Goal: Information Seeking & Learning: Learn about a topic

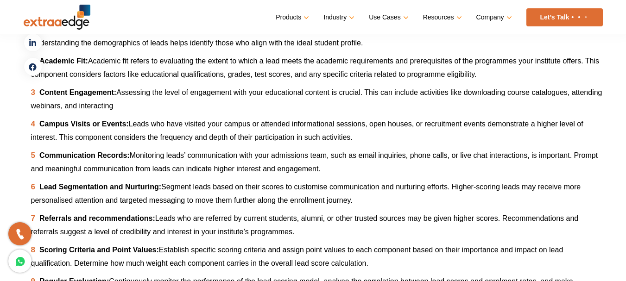
scroll to position [1544, 0]
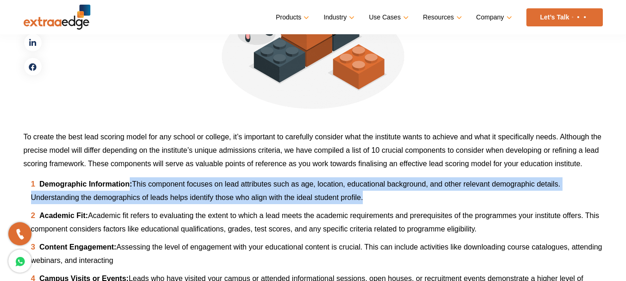
drag, startPoint x: 131, startPoint y: 181, endPoint x: 360, endPoint y: 195, distance: 230.2
click at [360, 195] on li "Demographic Information: This component focuses on lead attributes such as age,…" at bounding box center [317, 190] width 572 height 27
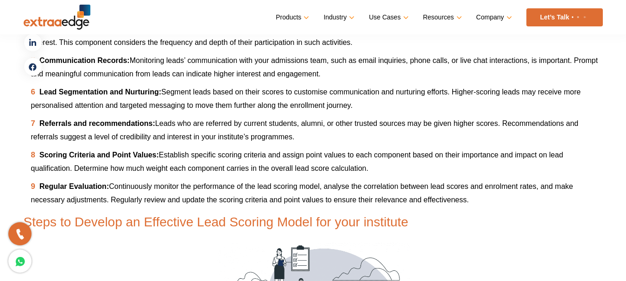
scroll to position [1639, 0]
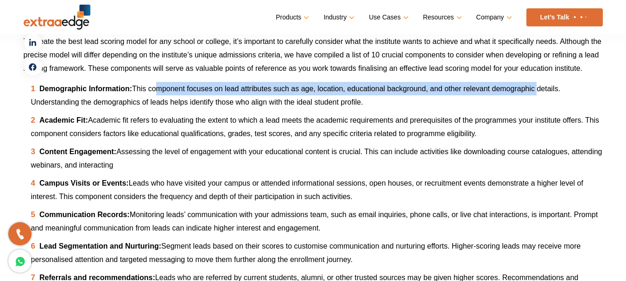
drag, startPoint x: 153, startPoint y: 88, endPoint x: 536, endPoint y: 95, distance: 383.2
click at [536, 95] on li "Demographic Information: This component focuses on lead attributes such as age,…" at bounding box center [317, 95] width 572 height 27
drag, startPoint x: 66, startPoint y: 107, endPoint x: 377, endPoint y: 103, distance: 311.3
click at [376, 103] on li "Demographic Information: This component focuses on lead attributes such as age,…" at bounding box center [317, 95] width 572 height 27
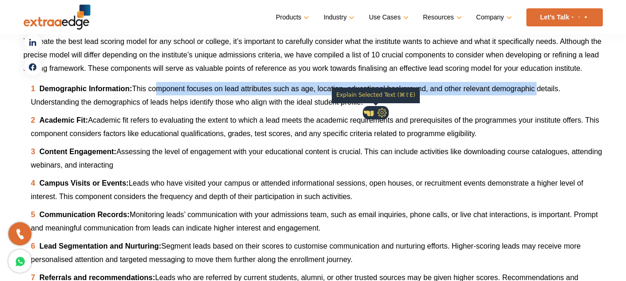
click at [380, 103] on li "Demographic Information: This component focuses on lead attributes such as age,…" at bounding box center [317, 95] width 572 height 27
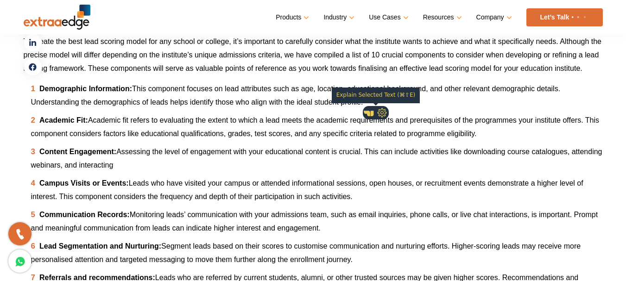
click at [385, 107] on div at bounding box center [375, 112] width 25 height 13
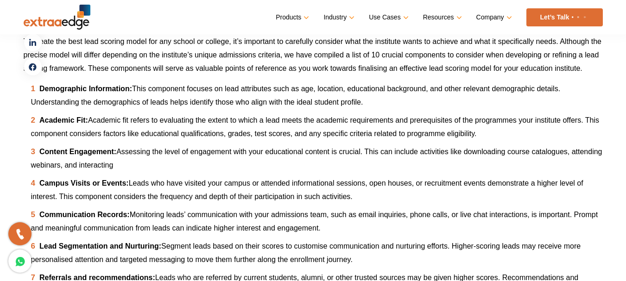
drag, startPoint x: 92, startPoint y: 119, endPoint x: 500, endPoint y: 134, distance: 408.4
click at [500, 134] on li "Academic Fit: Academic fit refers to evaluating the extent to which a lead meet…" at bounding box center [317, 126] width 572 height 27
click at [510, 133] on li "Academic Fit: Academic fit refers to evaluating the extent to which a lead meet…" at bounding box center [317, 126] width 572 height 27
drag, startPoint x: 118, startPoint y: 149, endPoint x: 181, endPoint y: 163, distance: 64.5
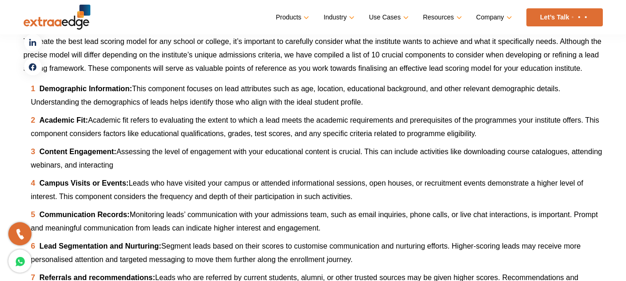
click at [181, 163] on li "Content Engagement: Assessing the level of engagement with your educational con…" at bounding box center [317, 158] width 572 height 27
click at [221, 163] on li "Content Engagement: Assessing the level of engagement with your educational con…" at bounding box center [317, 158] width 572 height 27
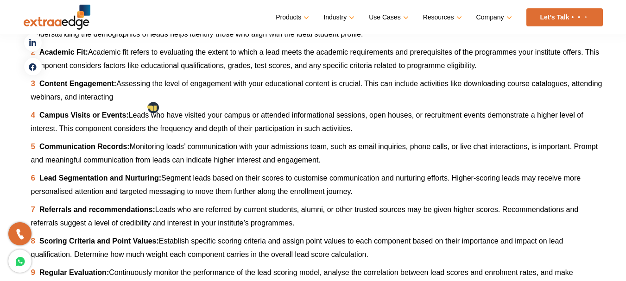
scroll to position [1701, 0]
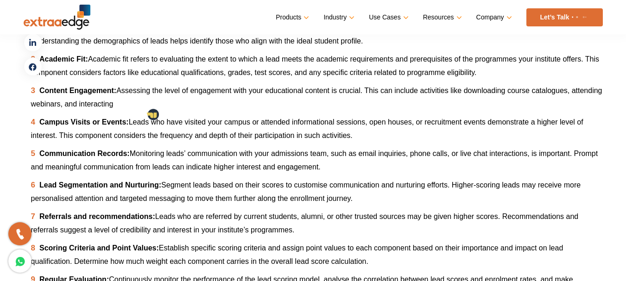
click at [209, 102] on li "Content Engagement: Assessing the level of engagement with your educational con…" at bounding box center [317, 97] width 572 height 27
drag, startPoint x: 137, startPoint y: 152, endPoint x: 345, endPoint y: 169, distance: 208.7
click at [344, 169] on li "Communication Records: Monitoring leads’ communication with your admissions tea…" at bounding box center [317, 160] width 572 height 27
click at [355, 169] on li "Communication Records: Monitoring leads’ communication with your admissions tea…" at bounding box center [317, 160] width 572 height 27
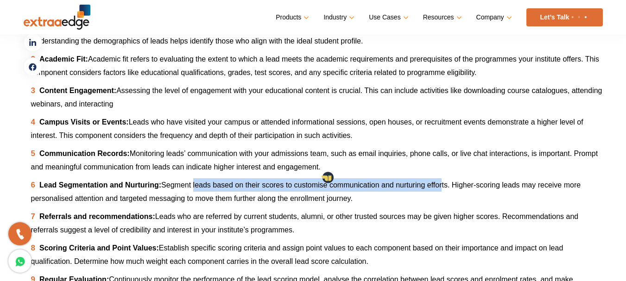
drag, startPoint x: 193, startPoint y: 183, endPoint x: 441, endPoint y: 184, distance: 248.8
click at [441, 184] on span "Segment leads based on their scores to customise communication and nurturing ef…" at bounding box center [306, 191] width 550 height 21
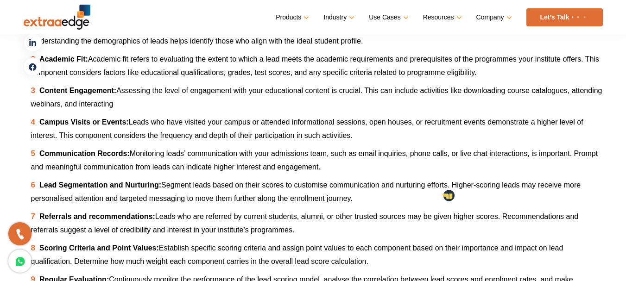
click at [438, 167] on li "Communication Records: Monitoring leads’ communication with your admissions tea…" at bounding box center [317, 160] width 572 height 27
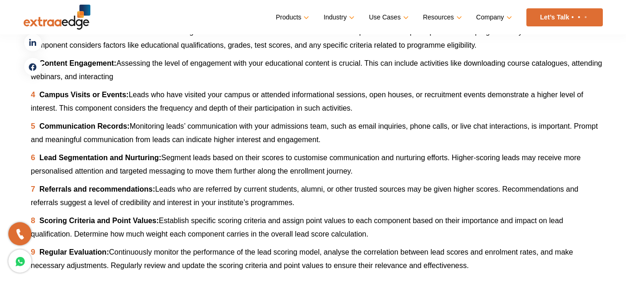
scroll to position [1769, 0]
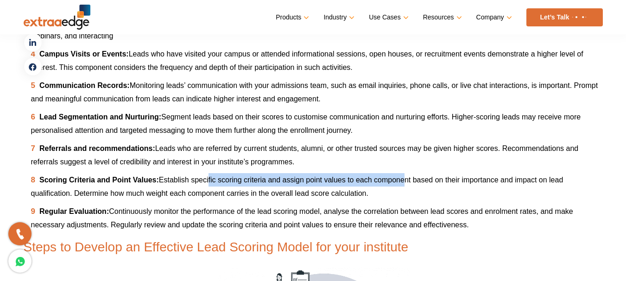
drag, startPoint x: 208, startPoint y: 179, endPoint x: 400, endPoint y: 177, distance: 192.3
click at [400, 177] on span "Establish specific scoring criteria and assign point values to each component b…" at bounding box center [297, 186] width 532 height 21
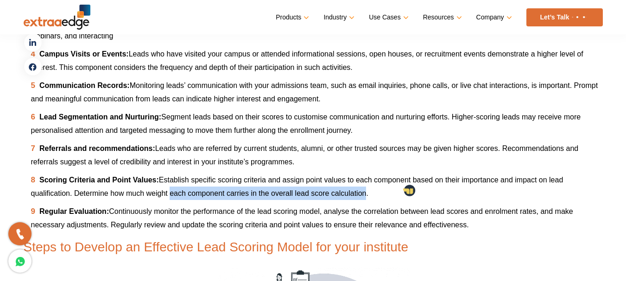
drag, startPoint x: 167, startPoint y: 194, endPoint x: 362, endPoint y: 192, distance: 195.5
click at [362, 192] on span "Establish specific scoring criteria and assign point values to each component b…" at bounding box center [297, 186] width 532 height 21
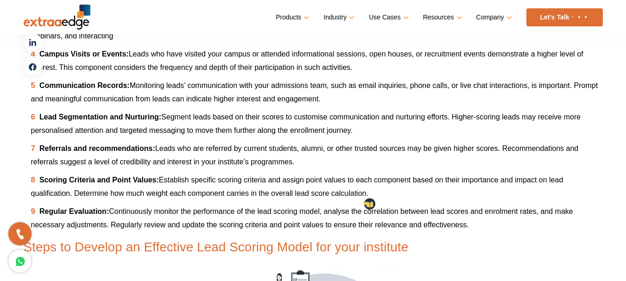
click at [385, 192] on li "Scoring Criteria and Point Values: Establish specific scoring criteria and assi…" at bounding box center [317, 186] width 572 height 27
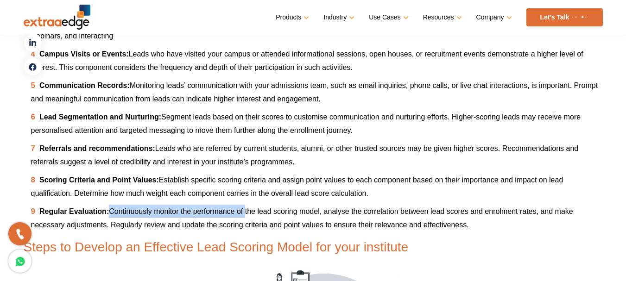
drag, startPoint x: 110, startPoint y: 212, endPoint x: 246, endPoint y: 211, distance: 135.7
click at [246, 211] on span "Continuously monitor the performance of the lead scoring model, analyse the cor…" at bounding box center [302, 218] width 542 height 21
